Goal: Information Seeking & Learning: Learn about a topic

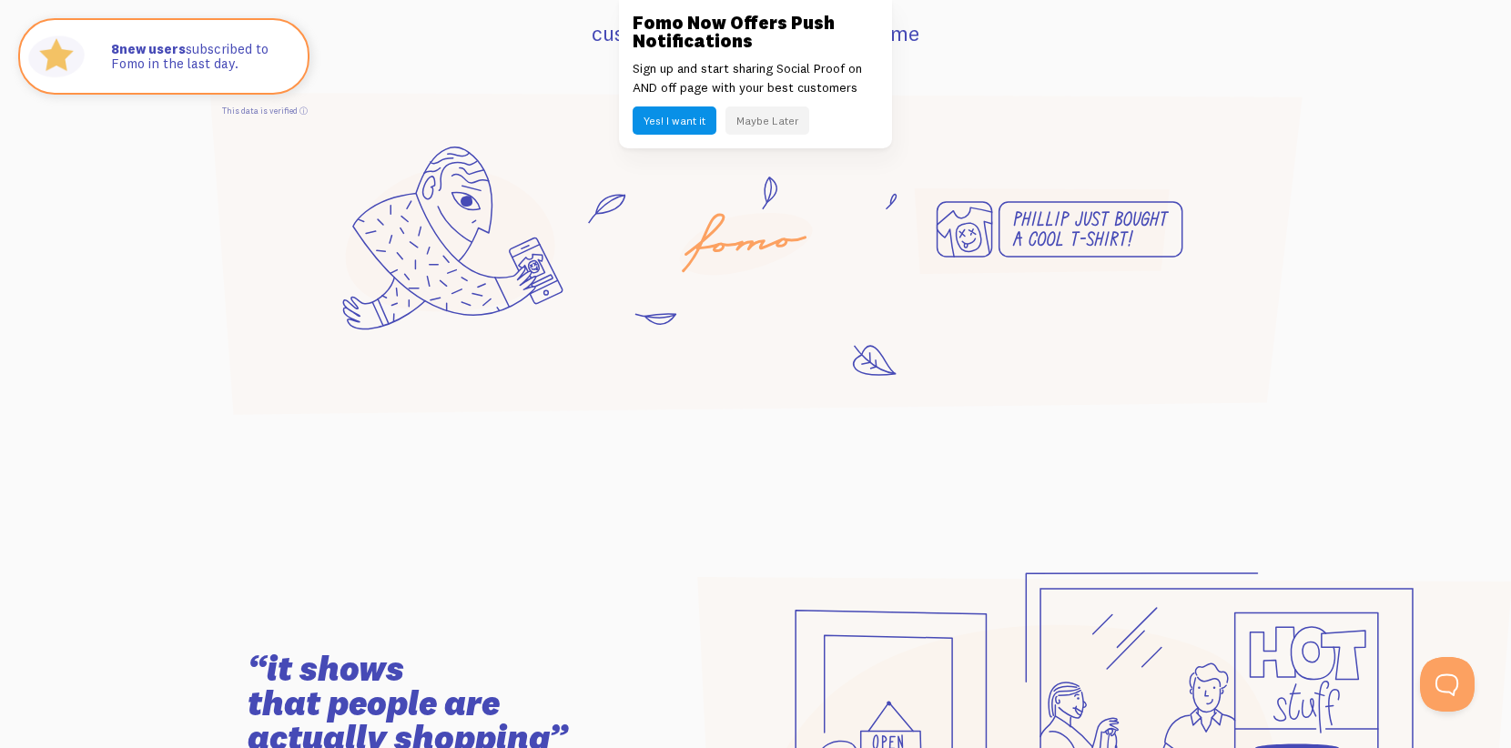
click at [756, 117] on button "Maybe Later" at bounding box center [768, 121] width 84 height 28
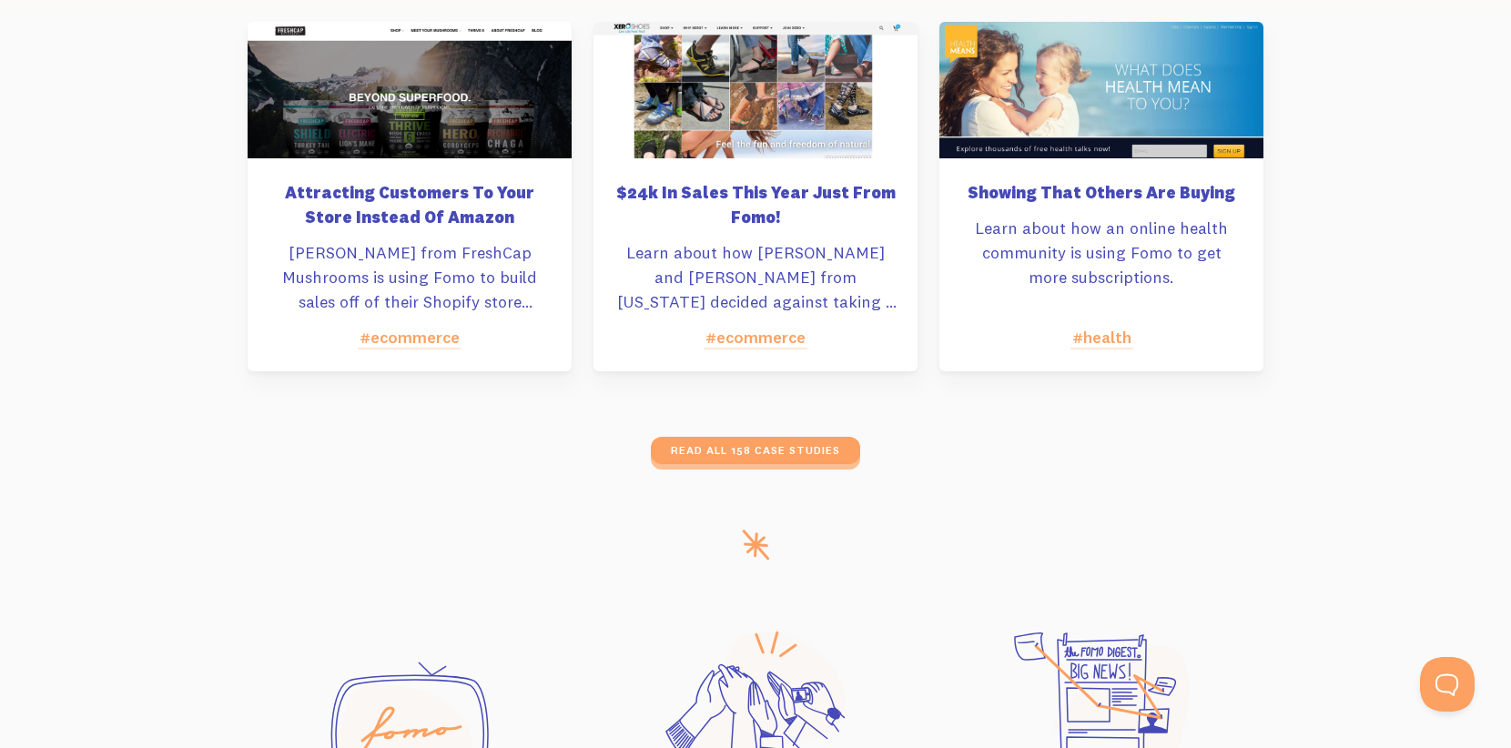
scroll to position [9201, 0]
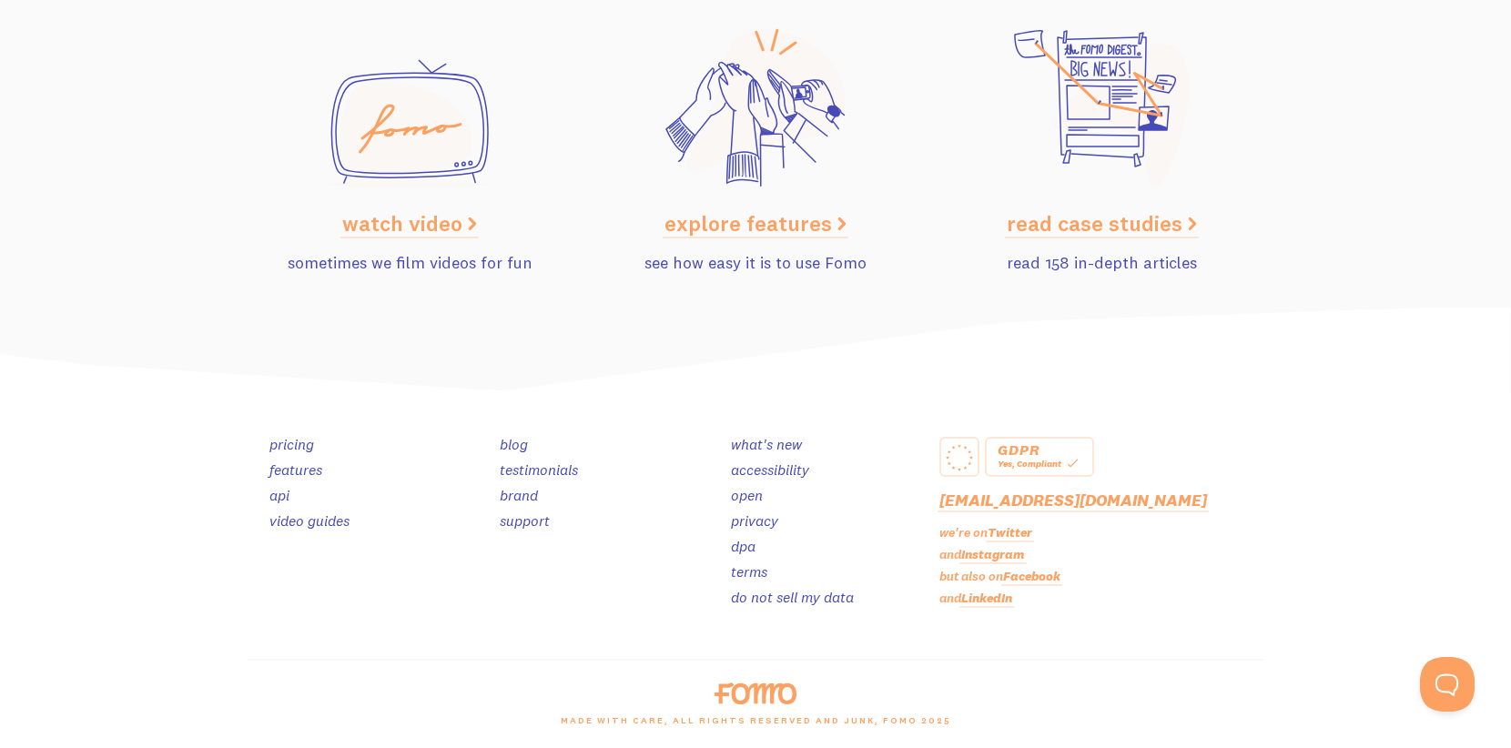
click at [1075, 220] on link "read case studies" at bounding box center [1102, 222] width 190 height 27
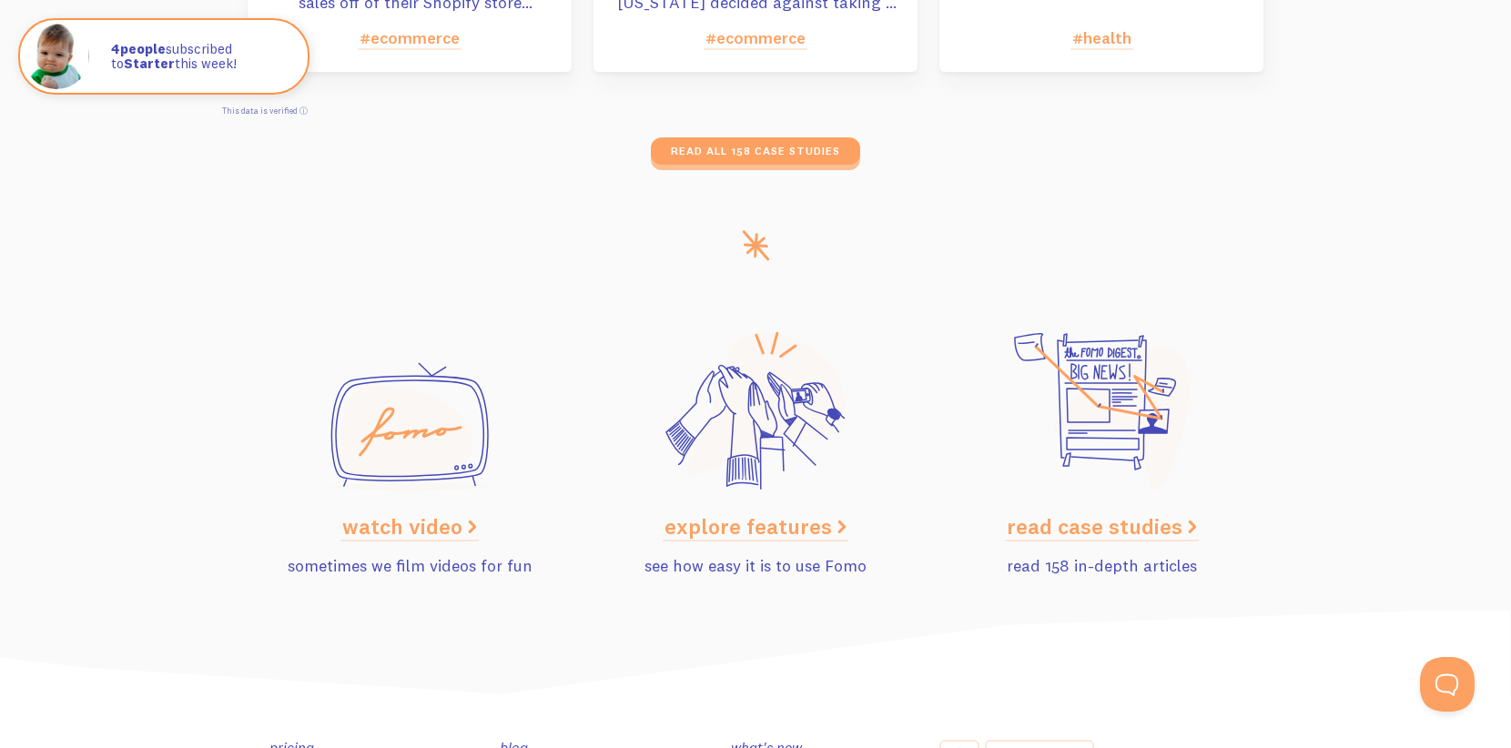
scroll to position [8896, 0]
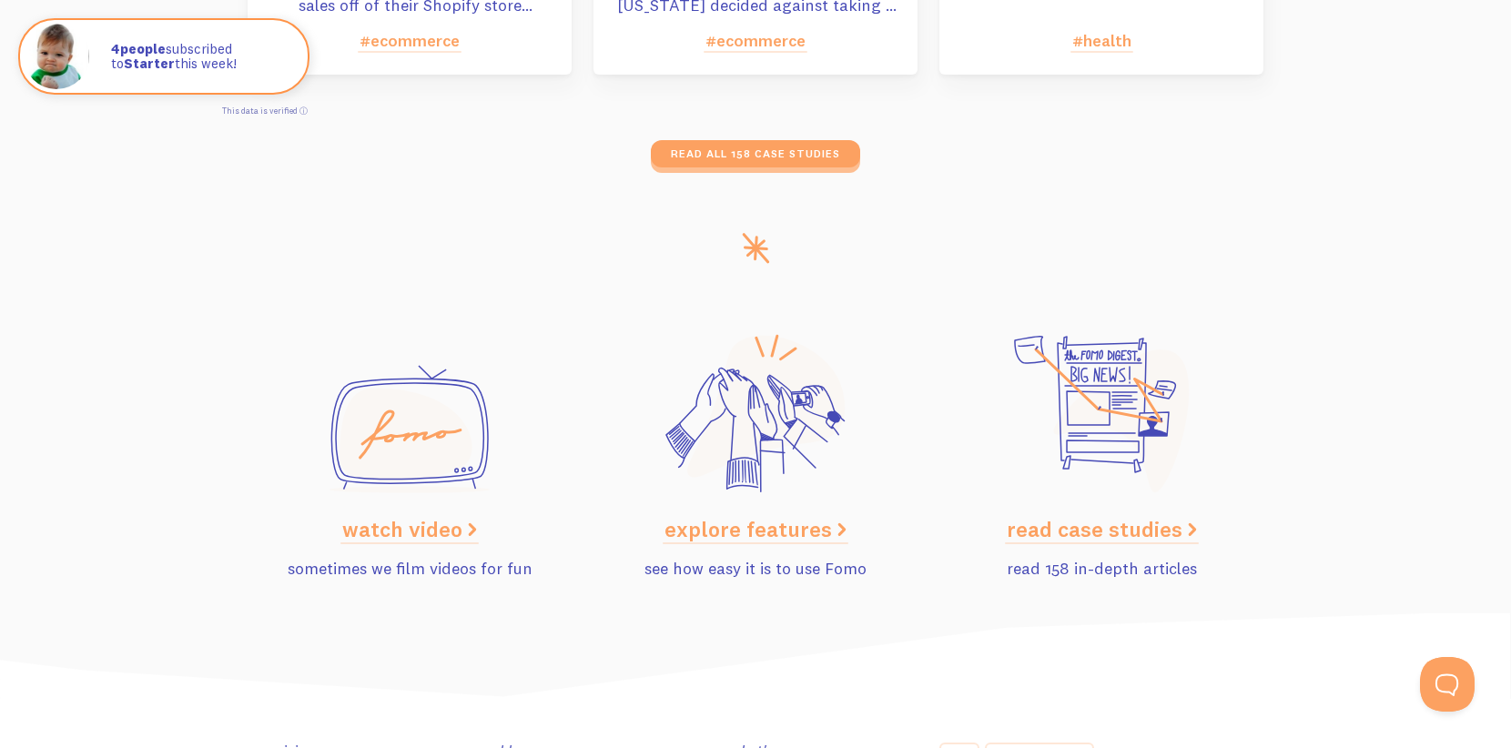
click at [756, 526] on link "explore features" at bounding box center [756, 528] width 182 height 27
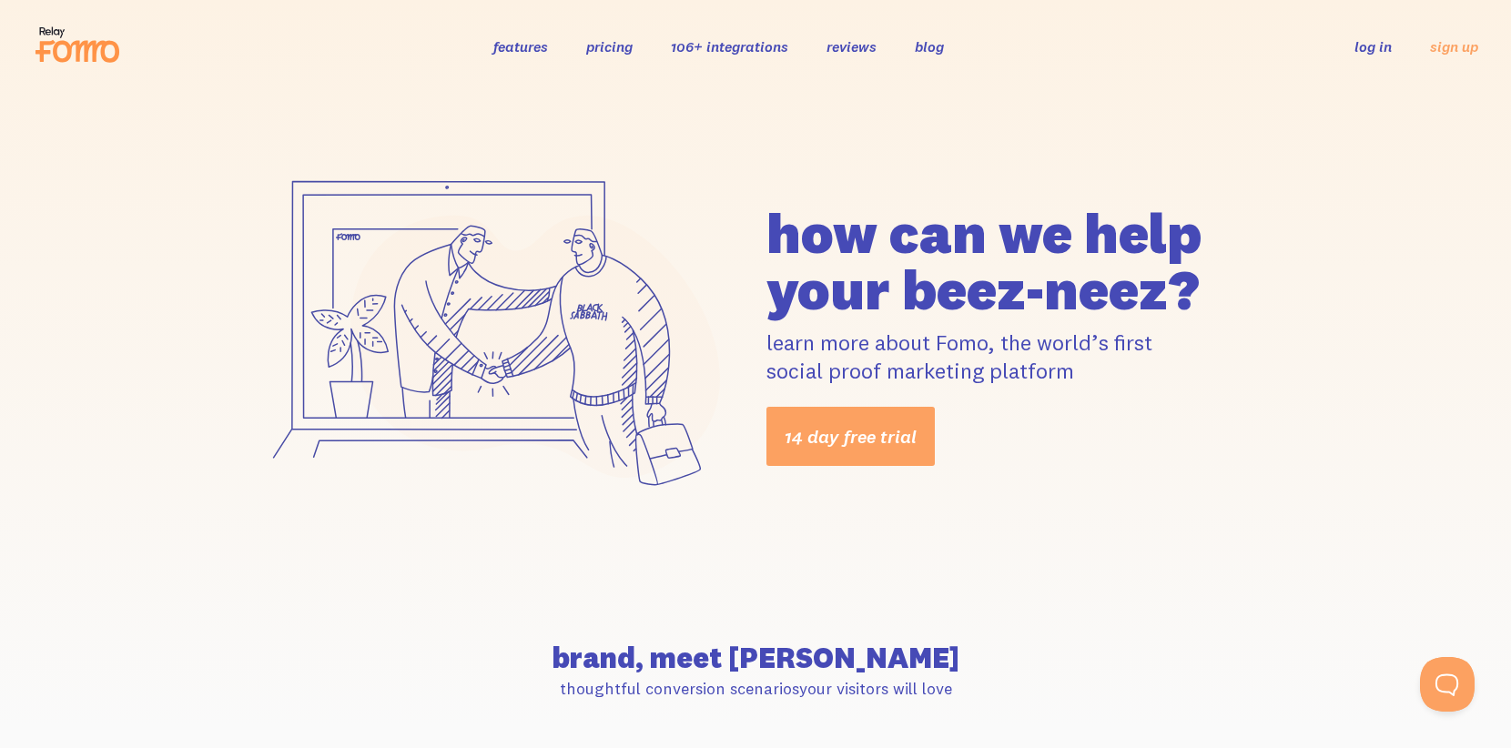
click at [614, 50] on link "pricing" at bounding box center [609, 46] width 46 height 18
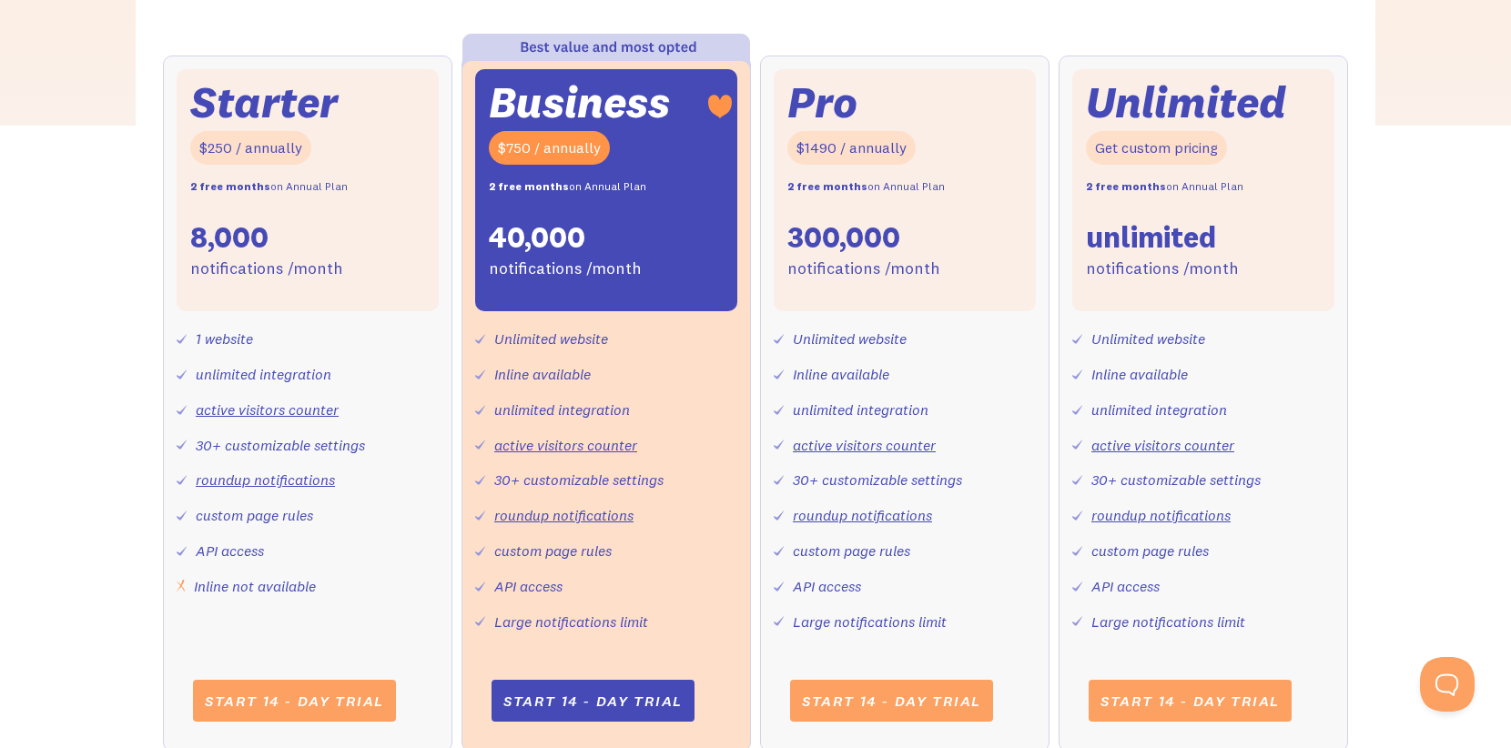
scroll to position [690, 0]
